Goal: Information Seeking & Learning: Learn about a topic

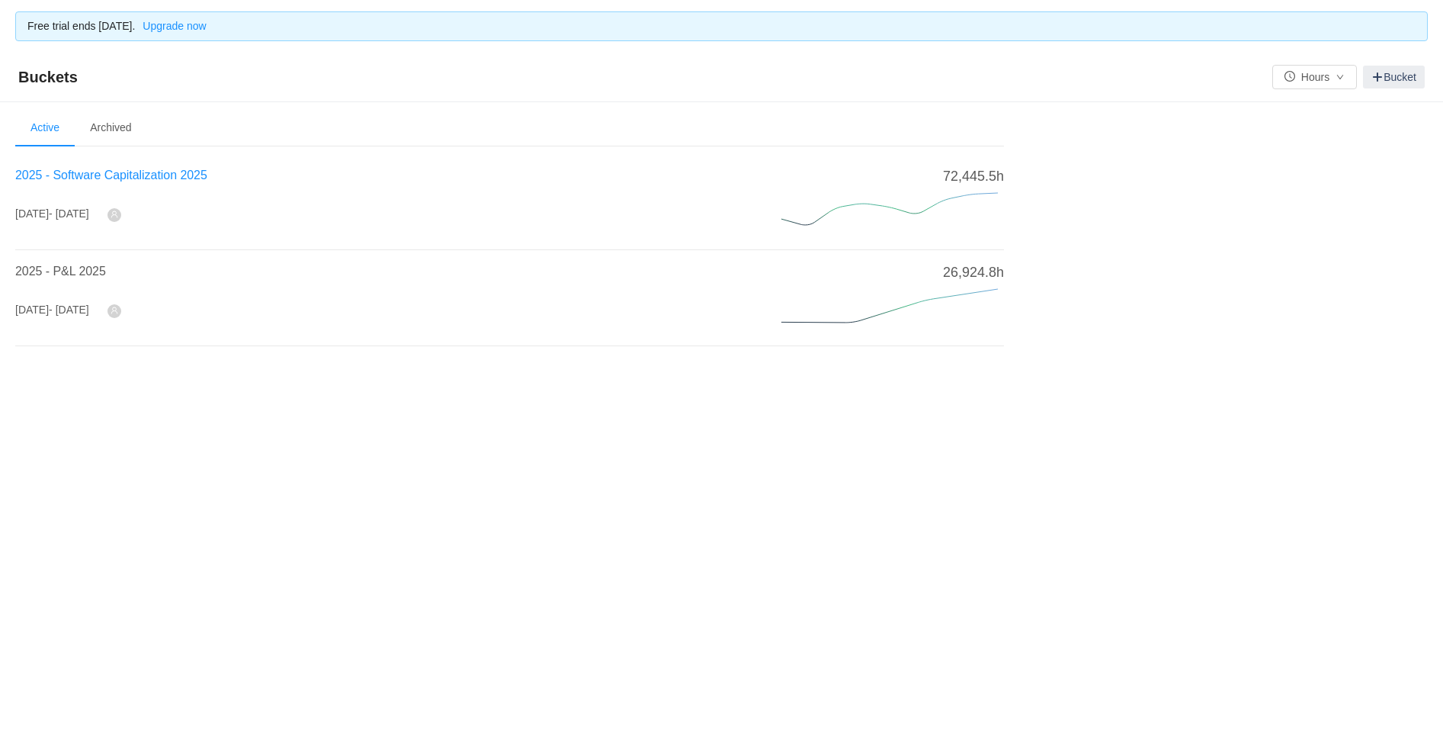
click at [159, 178] on span "2025 - Software Capitalization 2025" at bounding box center [111, 174] width 192 height 13
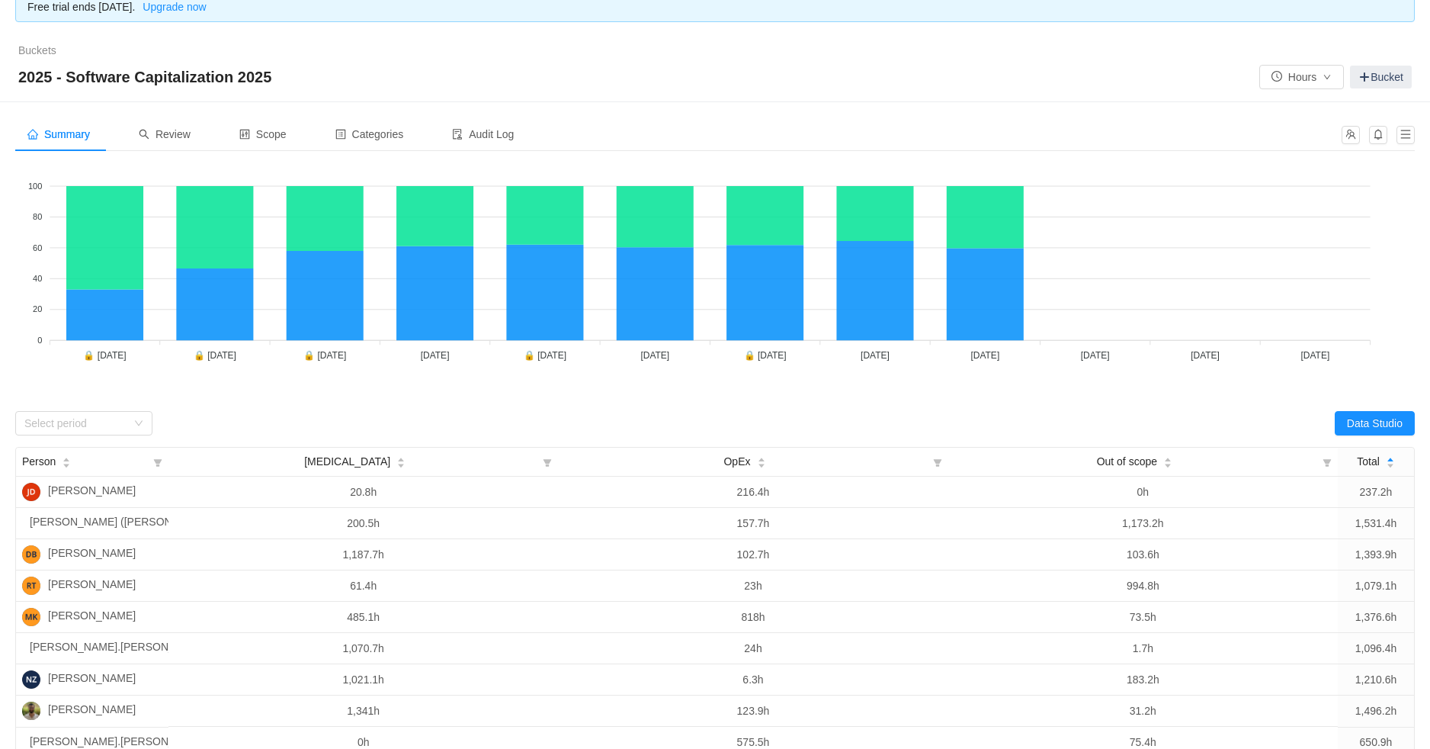
scroll to position [20, 0]
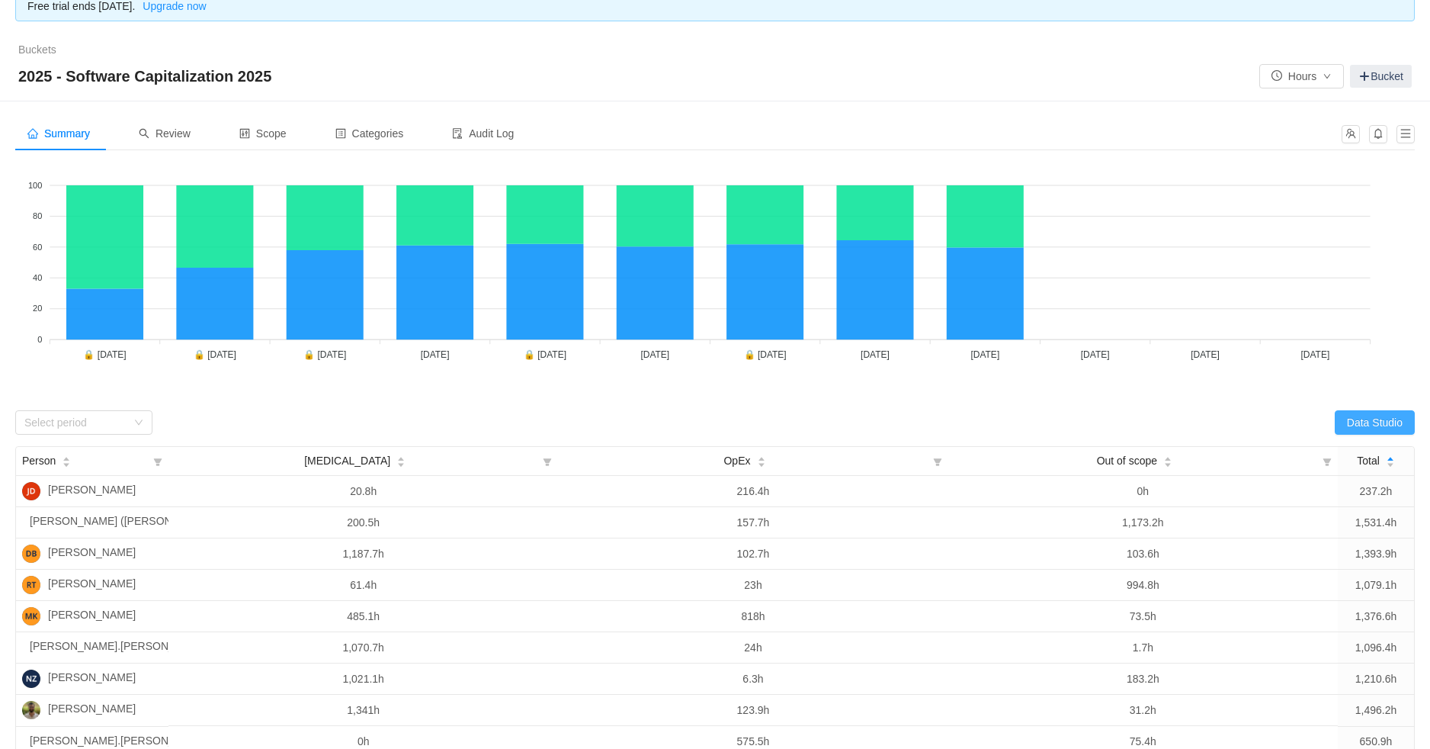
click at [1349, 419] on button "Data Studio" at bounding box center [1375, 422] width 80 height 24
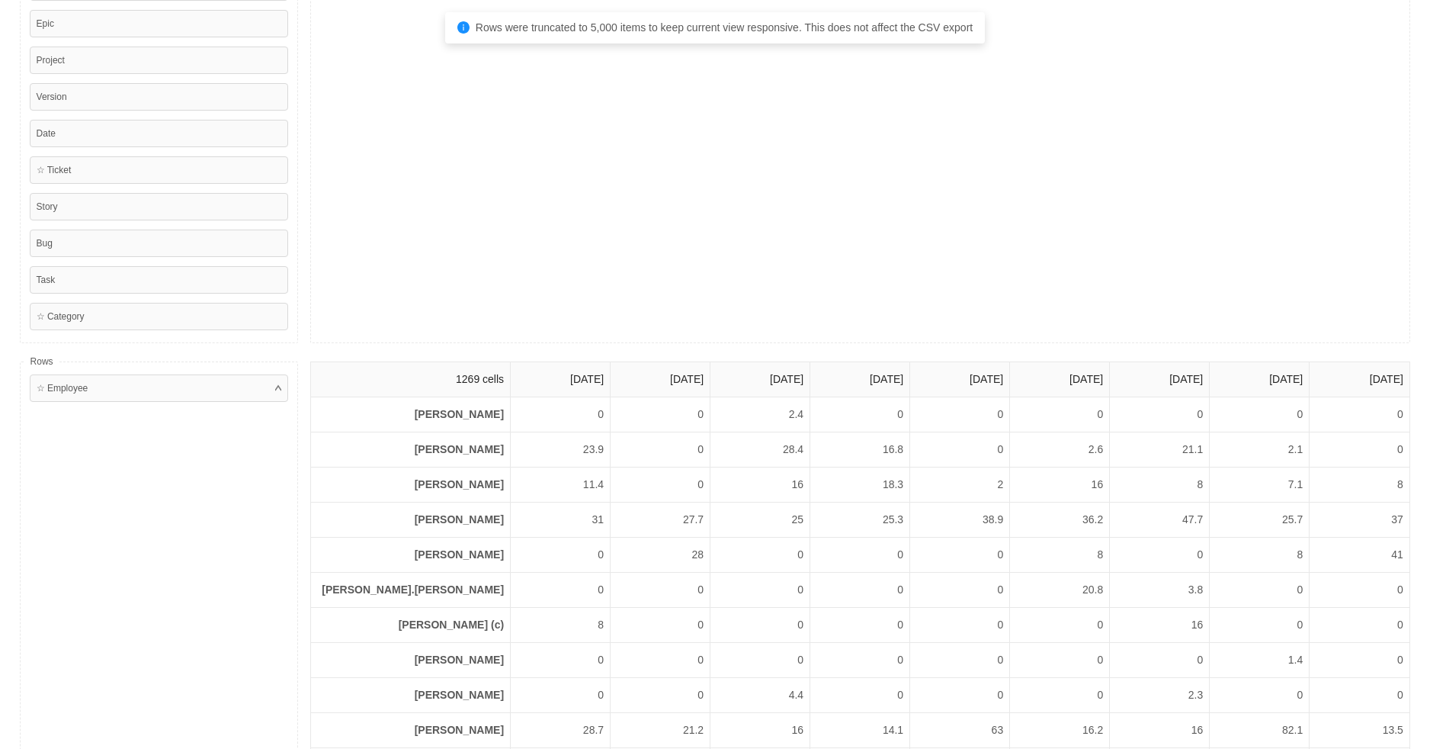
scroll to position [249, 0]
drag, startPoint x: 540, startPoint y: 457, endPoint x: 577, endPoint y: 453, distance: 36.9
click at [582, 444] on tr "[PERSON_NAME] 23.9 0 28.4 16.8 0 2.6 21.1 2.1 0" at bounding box center [860, 448] width 1099 height 35
drag, startPoint x: 552, startPoint y: 421, endPoint x: 577, endPoint y: 422, distance: 25.2
click at [574, 416] on td "24.8" at bounding box center [561, 413] width 100 height 35
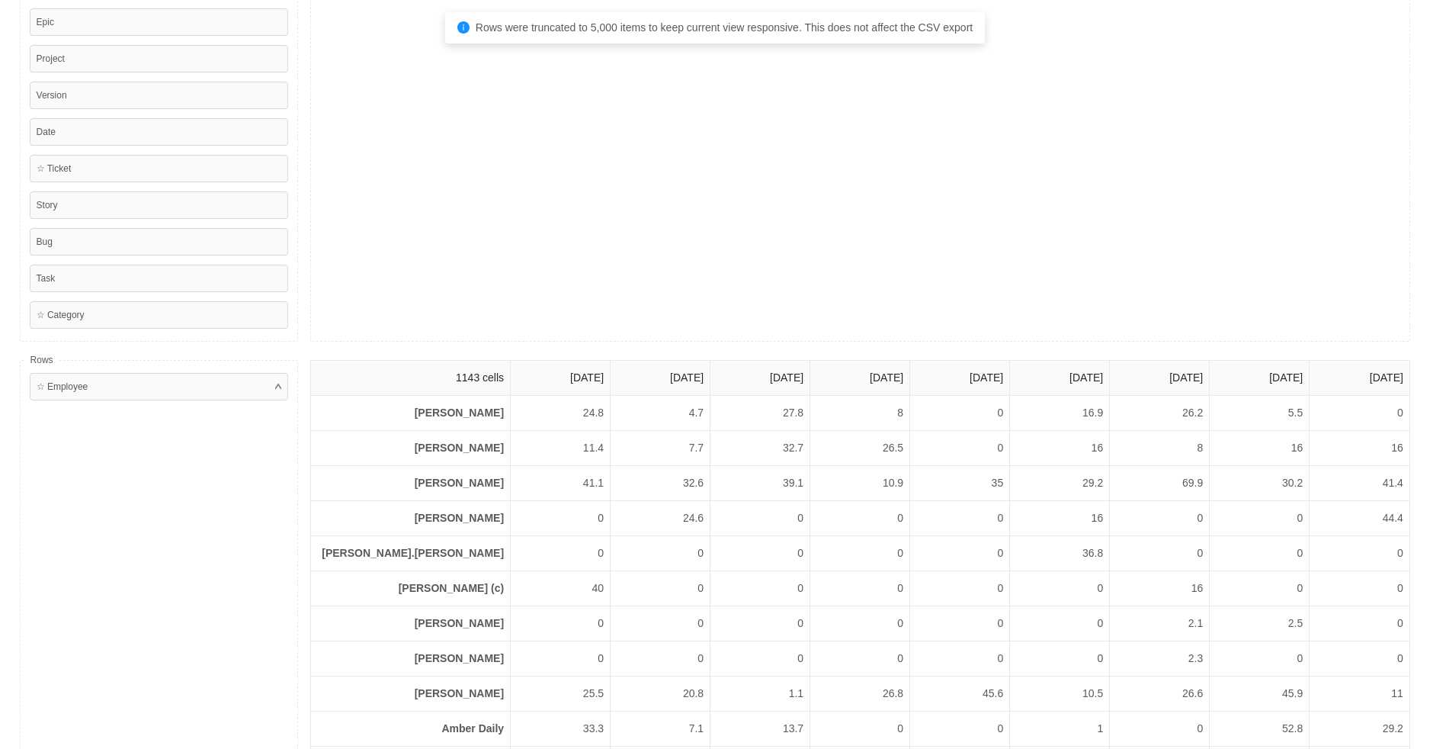
drag, startPoint x: 553, startPoint y: 448, endPoint x: 536, endPoint y: 453, distance: 17.4
click at [536, 453] on td "11.4" at bounding box center [561, 448] width 100 height 35
drag, startPoint x: 541, startPoint y: 489, endPoint x: 566, endPoint y: 484, distance: 25.6
click at [566, 484] on td "41.1" at bounding box center [561, 483] width 100 height 35
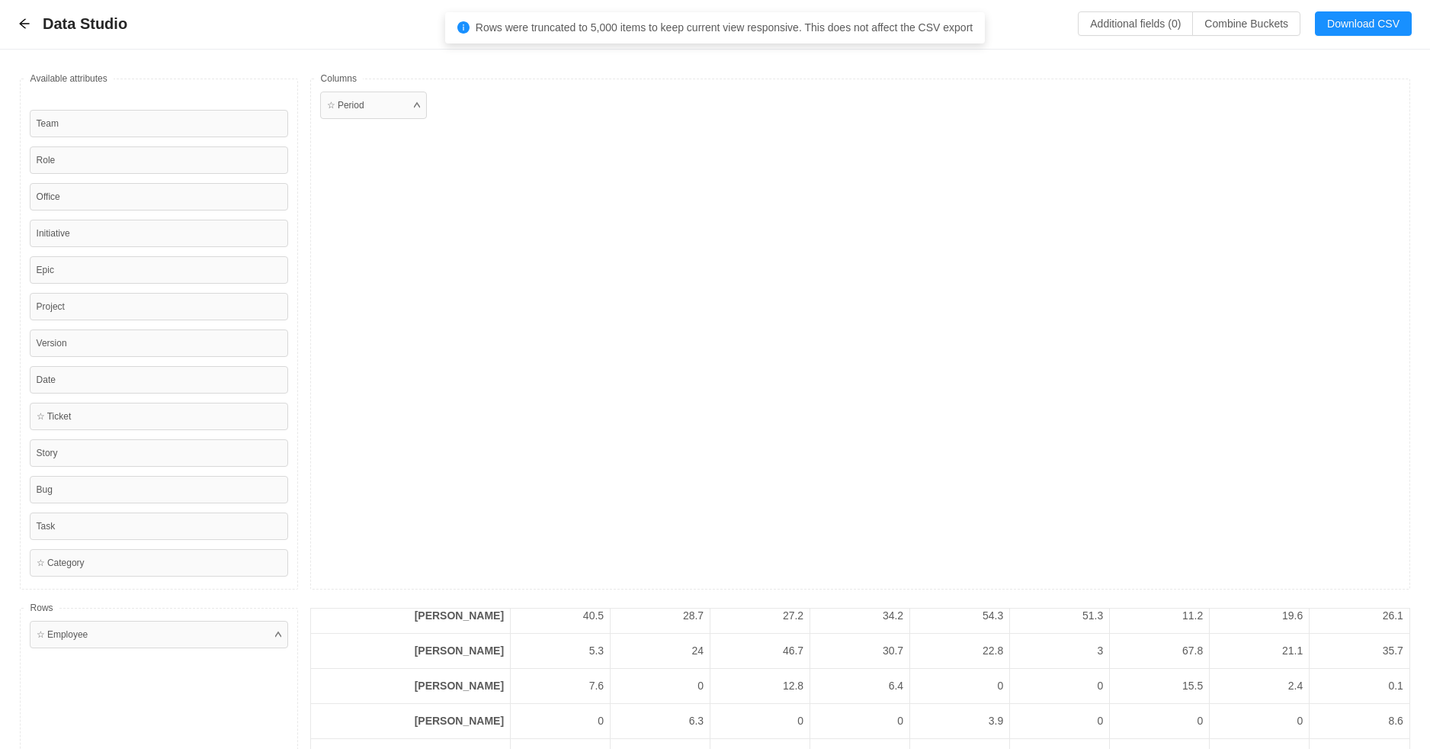
scroll to position [0, 0]
click at [24, 27] on icon "icon: arrow-left" at bounding box center [24, 24] width 12 height 12
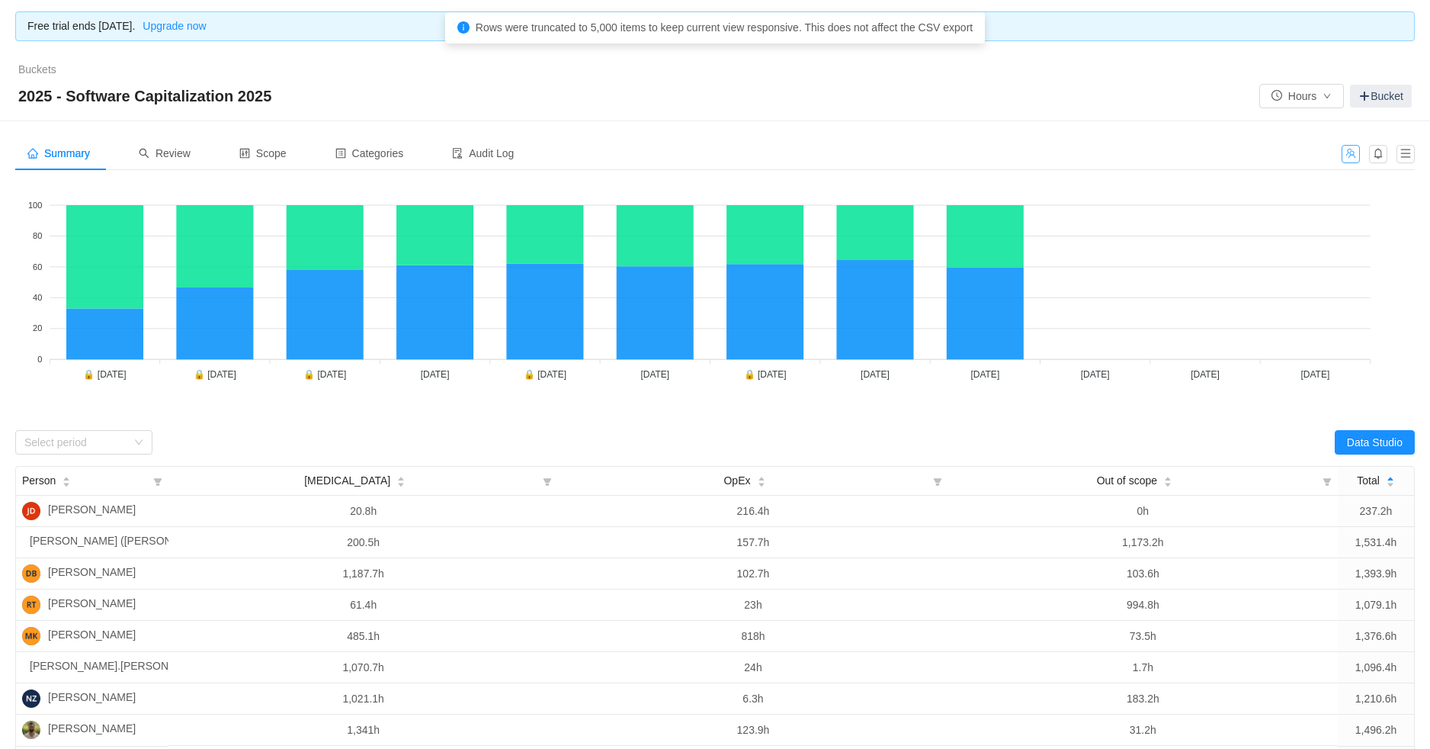
click at [1354, 156] on button "button" at bounding box center [1351, 154] width 18 height 18
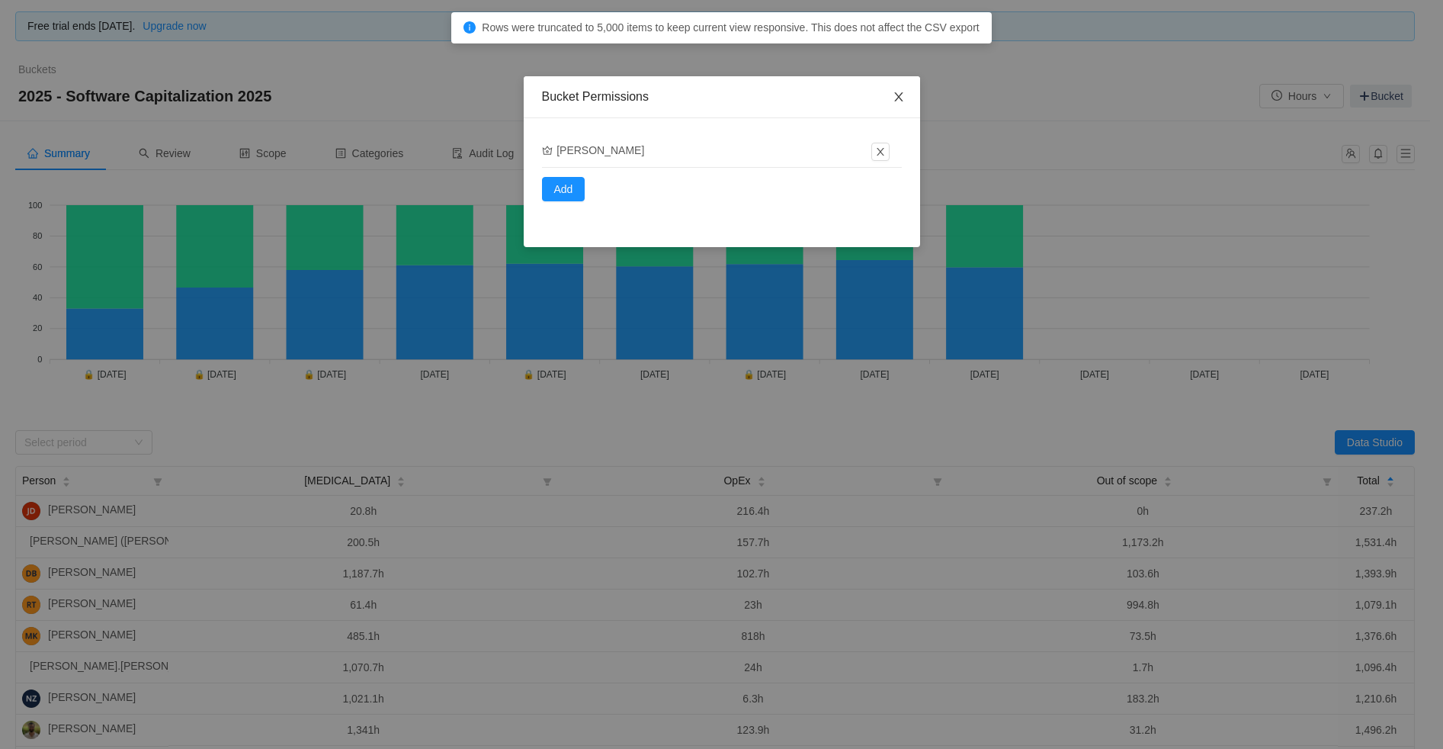
click at [893, 98] on icon "icon: close" at bounding box center [899, 97] width 12 height 12
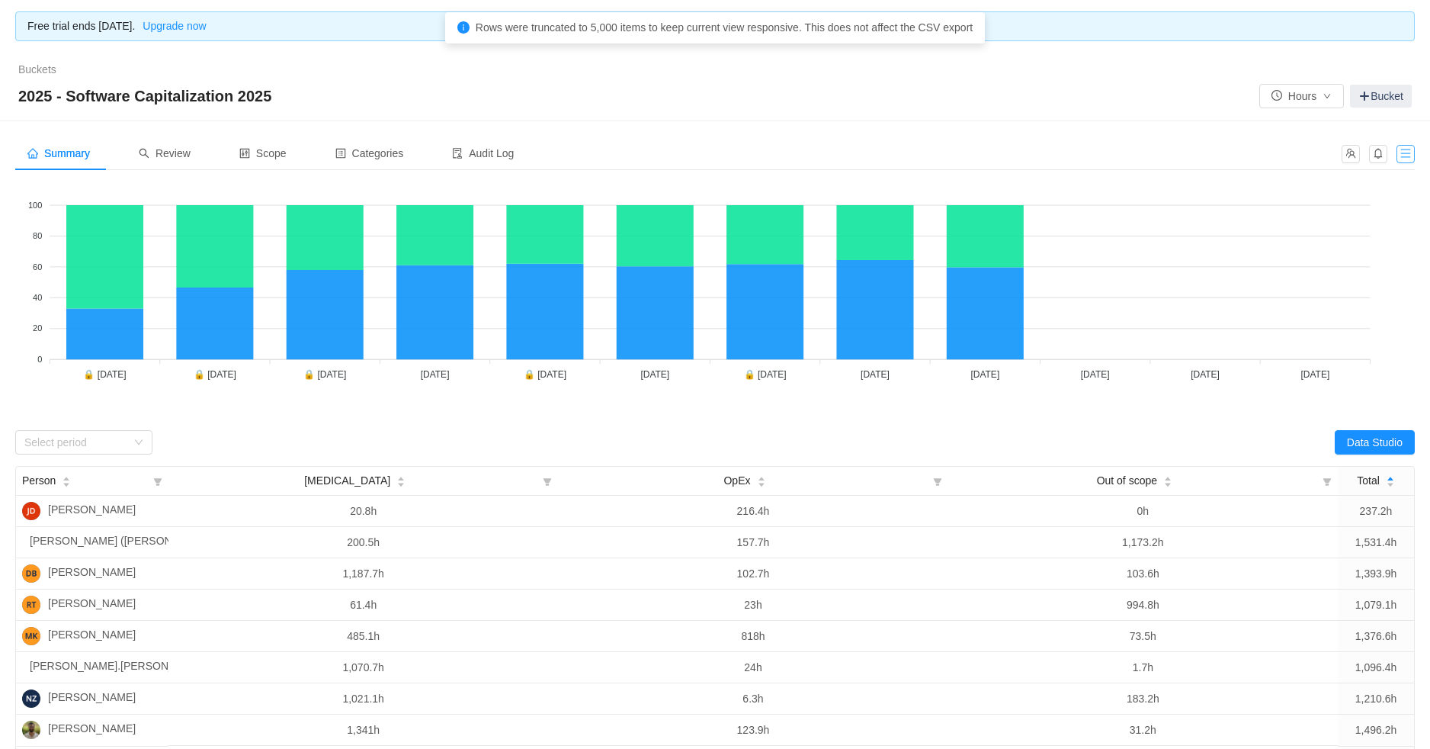
click at [1410, 150] on button "button" at bounding box center [1406, 154] width 18 height 18
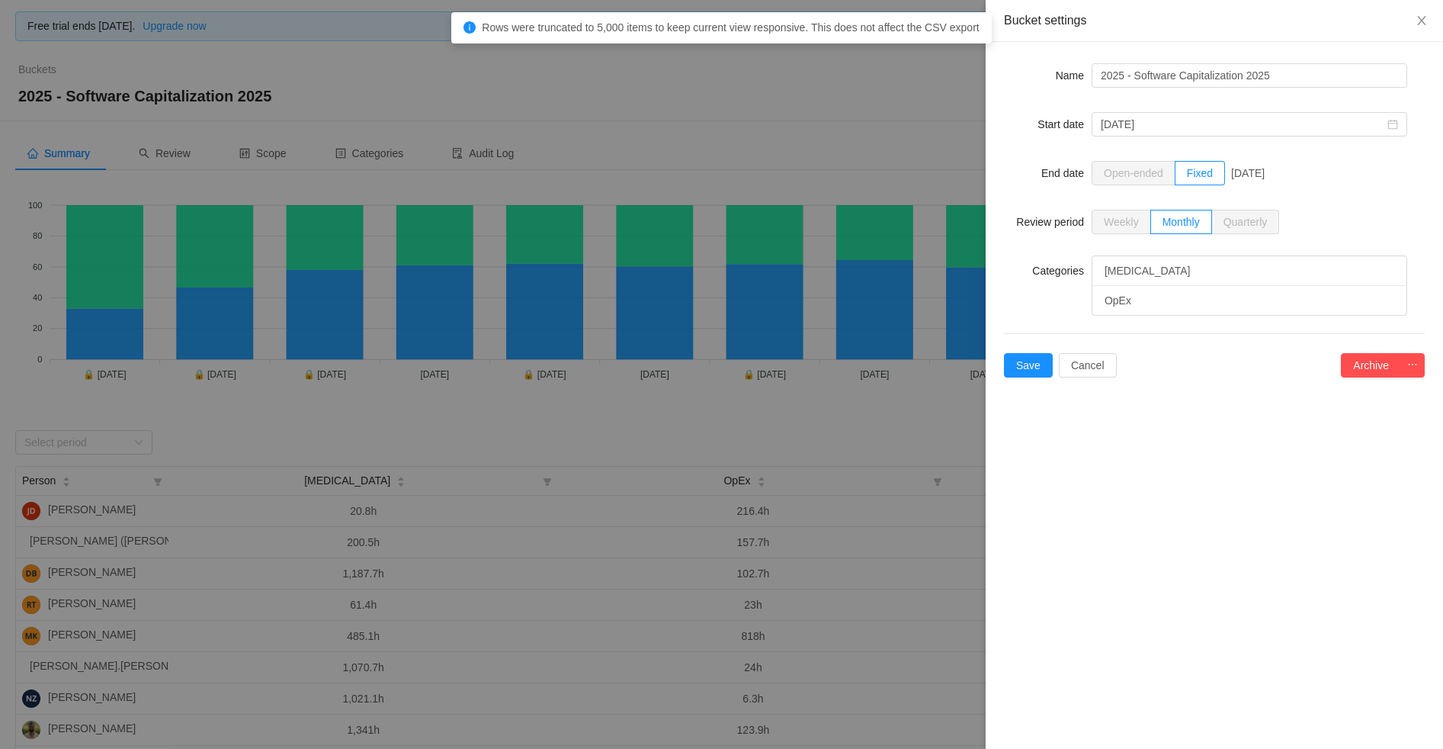
click at [929, 99] on div at bounding box center [721, 374] width 1443 height 749
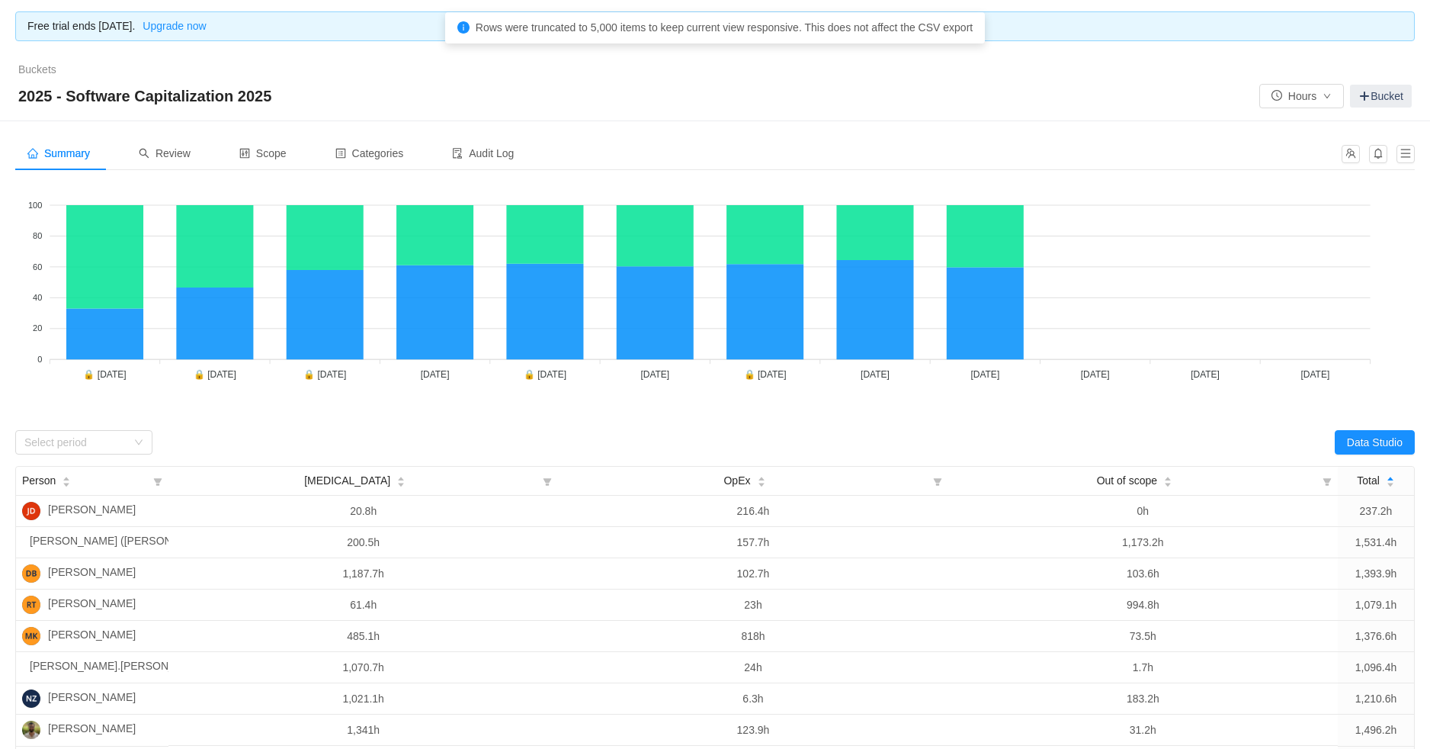
click at [1026, 107] on div "2025 - Software Capitalization 2025 Hours Bucket" at bounding box center [715, 96] width 1394 height 24
